Goal: Information Seeking & Learning: Learn about a topic

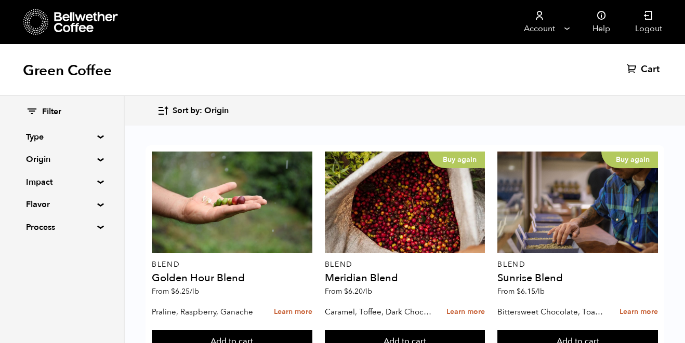
scroll to position [650, 0]
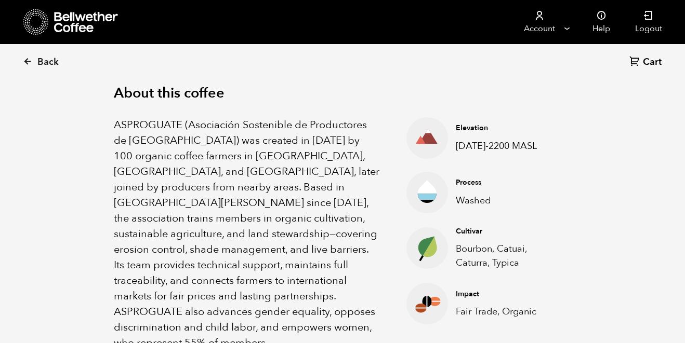
scroll to position [333, 0]
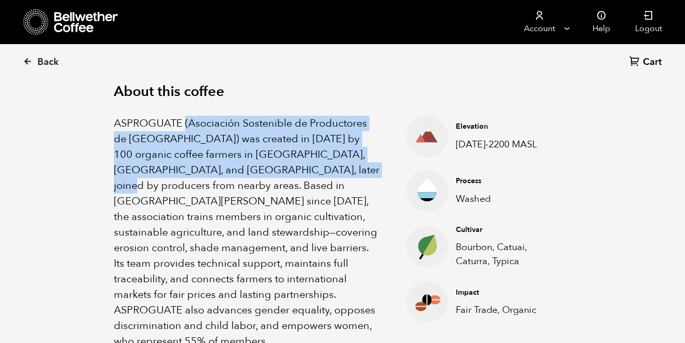
drag, startPoint x: 184, startPoint y: 122, endPoint x: 142, endPoint y: 190, distance: 79.6
click at [142, 190] on p "ASPROGUATE (Asociación Sostenible de Productores de [GEOGRAPHIC_DATA]) was crea…" at bounding box center [247, 233] width 266 height 234
copy p "(Asociación Sostenible de Productores de [GEOGRAPHIC_DATA]) was created in [DAT…"
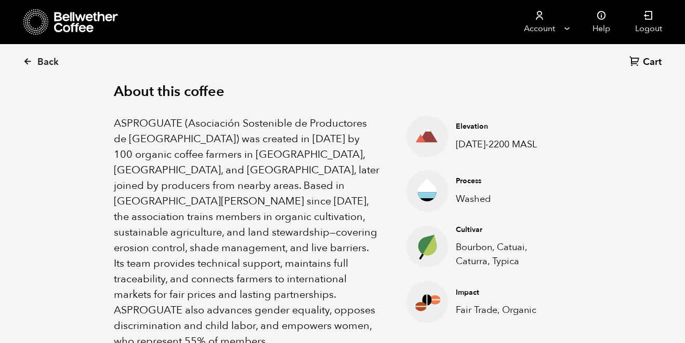
click at [183, 227] on p "ASPROGUATE (Asociación Sostenible de Productores de [GEOGRAPHIC_DATA]) was crea…" at bounding box center [247, 233] width 266 height 234
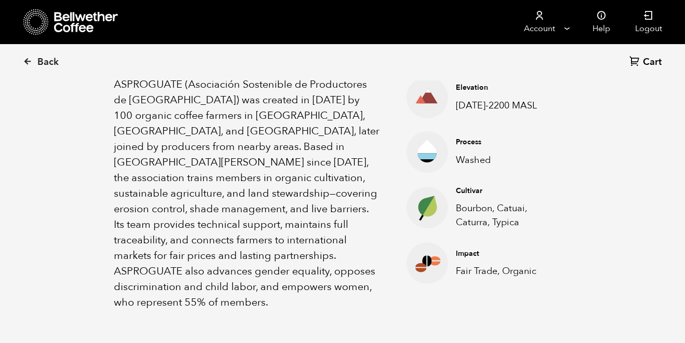
scroll to position [378, 0]
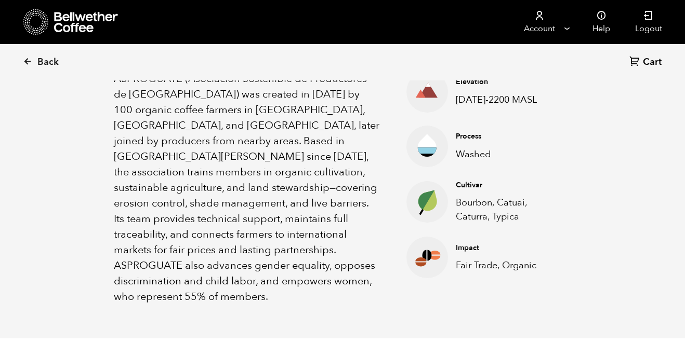
click at [357, 141] on p "ASPROGUATE (Asociación Sostenible de Productores de [GEOGRAPHIC_DATA]) was crea…" at bounding box center [247, 188] width 266 height 234
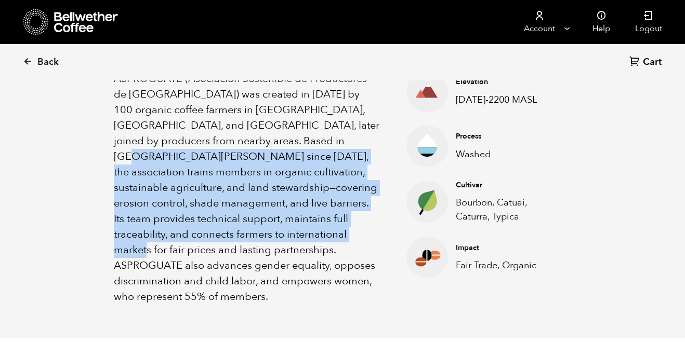
drag, startPoint x: 360, startPoint y: 141, endPoint x: 335, endPoint y: 235, distance: 96.9
click at [335, 235] on p "ASPROGUATE (Asociación Sostenible de Productores de [GEOGRAPHIC_DATA]) was crea…" at bounding box center [247, 188] width 266 height 234
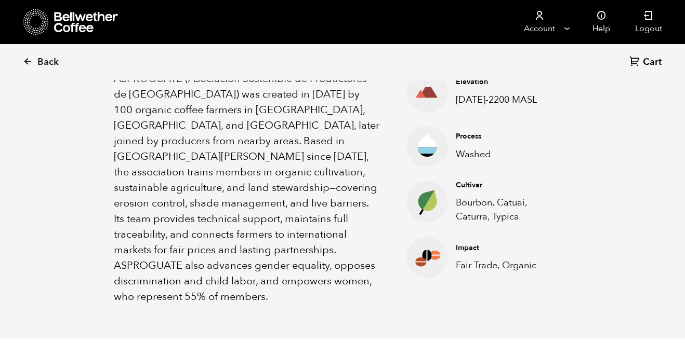
click at [318, 175] on p "ASPROGUATE (Asociación Sostenible de Productores de [GEOGRAPHIC_DATA]) was crea…" at bounding box center [247, 188] width 266 height 234
click at [357, 141] on p "ASPROGUATE (Asociación Sostenible de Productores de [GEOGRAPHIC_DATA]) was crea…" at bounding box center [247, 188] width 266 height 234
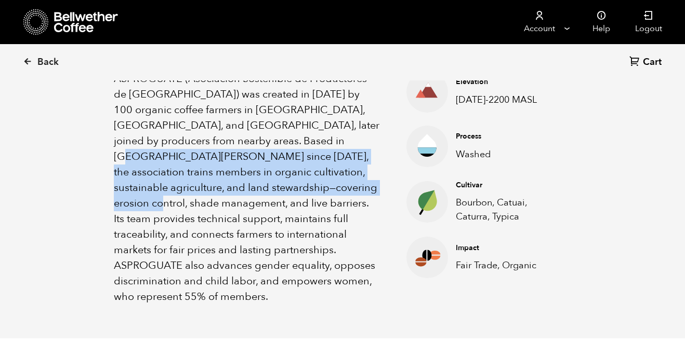
drag, startPoint x: 356, startPoint y: 141, endPoint x: 368, endPoint y: 185, distance: 45.2
click at [368, 185] on p "ASPROGUATE (Asociación Sostenible de Productores de [GEOGRAPHIC_DATA]) was crea…" at bounding box center [247, 188] width 266 height 234
copy p "the association trains members in organic cultivation, sustainable agriculture,…"
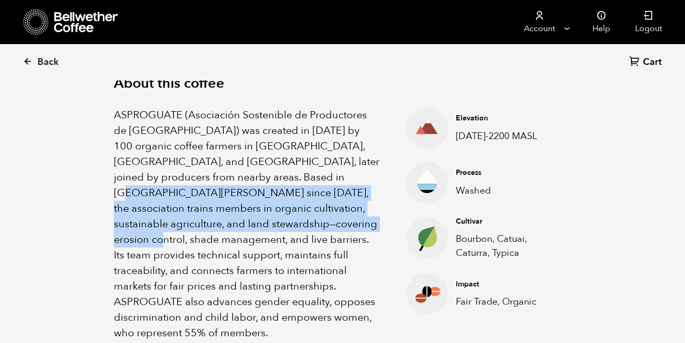
scroll to position [341, 0]
click at [100, 191] on div "About this coffee ASPROGUATE (Asociación Sostenible de Productores de [GEOGRAPH…" at bounding box center [342, 208] width 509 height 333
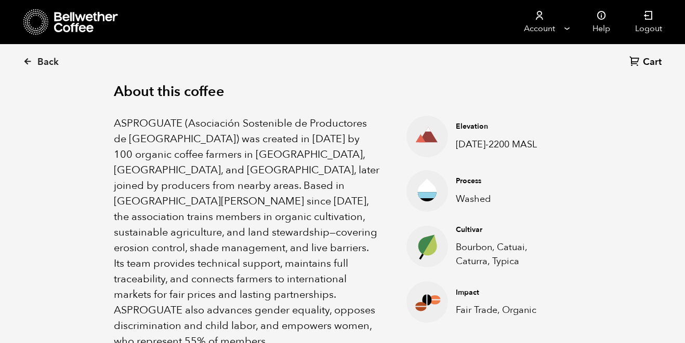
scroll to position [329, 0]
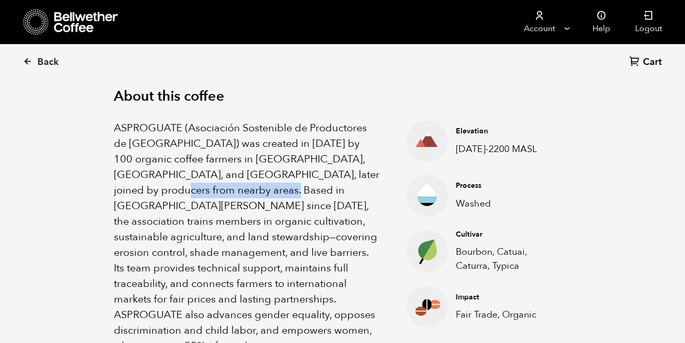
drag, startPoint x: 188, startPoint y: 191, endPoint x: 299, endPoint y: 195, distance: 110.7
click at [299, 195] on p "ASPROGUATE (Asociación Sostenible de Productores de [GEOGRAPHIC_DATA]) was crea…" at bounding box center [247, 238] width 266 height 234
copy p "San [PERSON_NAME] Jilotepeque"
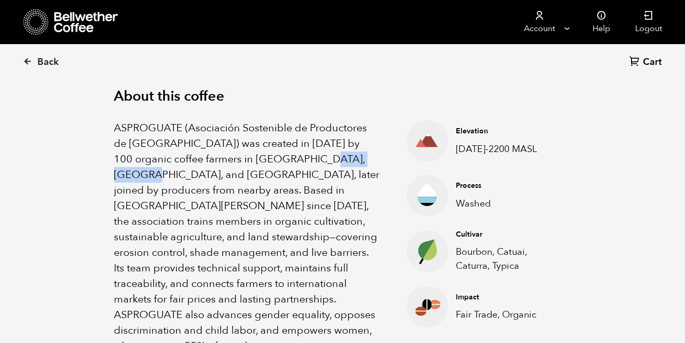
drag, startPoint x: 115, startPoint y: 175, endPoint x: 188, endPoint y: 177, distance: 72.7
click at [188, 177] on p "ASPROGUATE (Asociación Sostenible de Productores de [GEOGRAPHIC_DATA]) was crea…" at bounding box center [247, 238] width 266 height 234
copy p "Chimaltenango"
drag, startPoint x: 196, startPoint y: 159, endPoint x: 184, endPoint y: 177, distance: 21.3
click at [184, 177] on p "ASPROGUATE (Asociación Sostenible de Productores de [GEOGRAPHIC_DATA]) was crea…" at bounding box center [247, 238] width 266 height 234
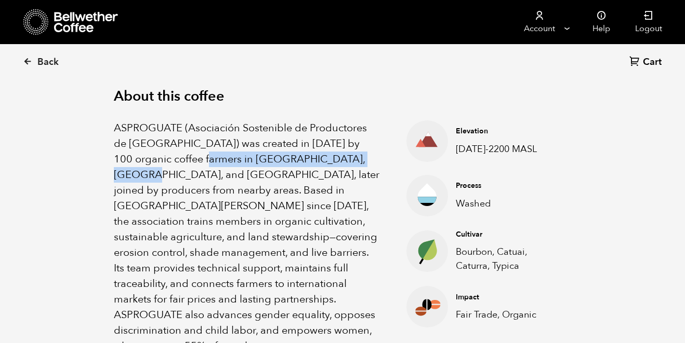
copy p "Cobán, [GEOGRAPHIC_DATA], and [GEOGRAPHIC_DATA]"
